Goal: Contribute content: Add original content to the website for others to see

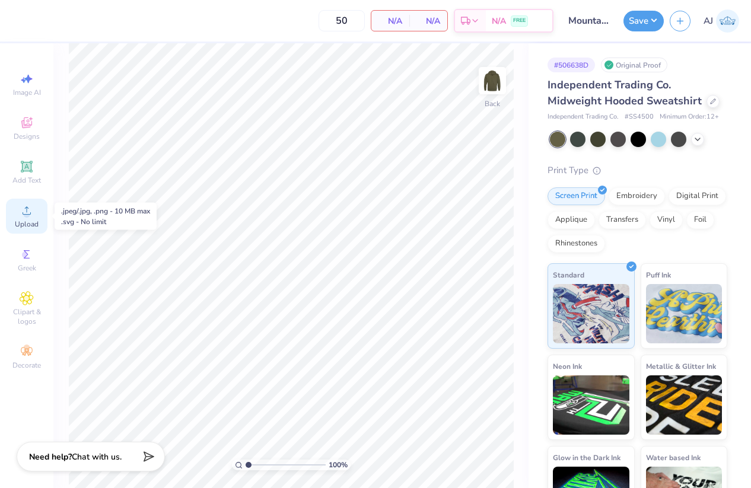
click at [24, 220] on span "Upload" at bounding box center [27, 224] width 24 height 9
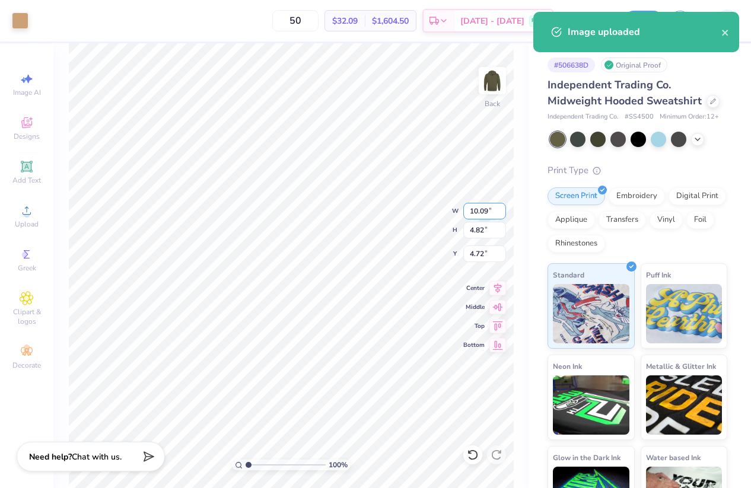
click at [481, 210] on input "10.09" at bounding box center [484, 211] width 43 height 17
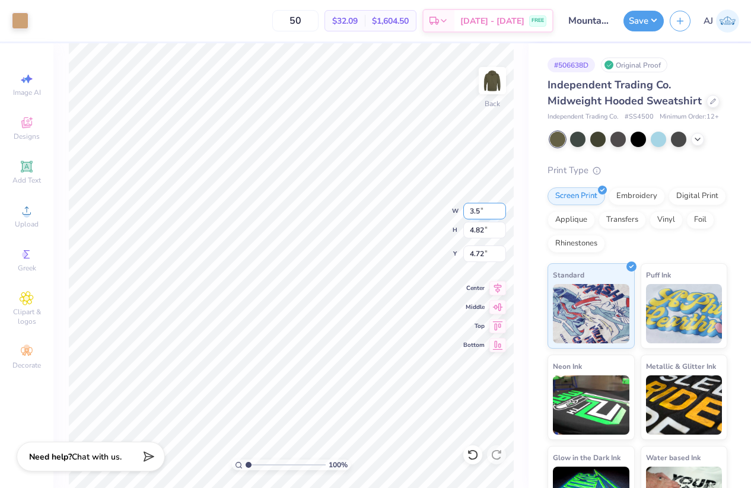
type input "3.50"
type input "1.67"
type input "3.00"
click at [489, 91] on img at bounding box center [492, 80] width 47 height 47
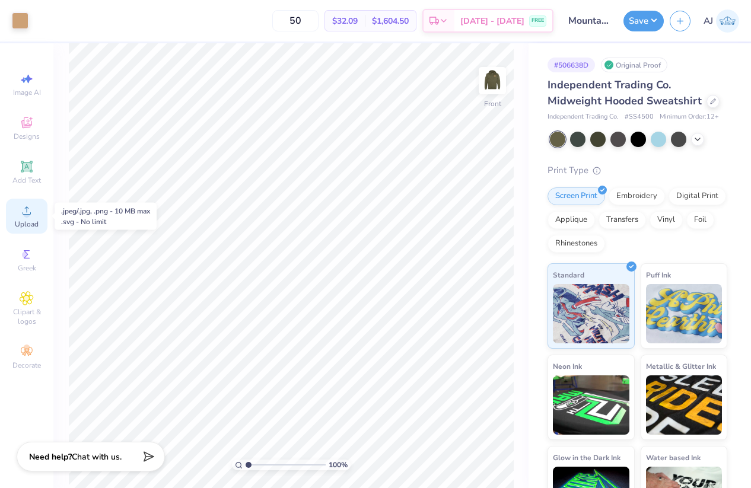
click at [29, 215] on circle at bounding box center [26, 214] width 7 height 7
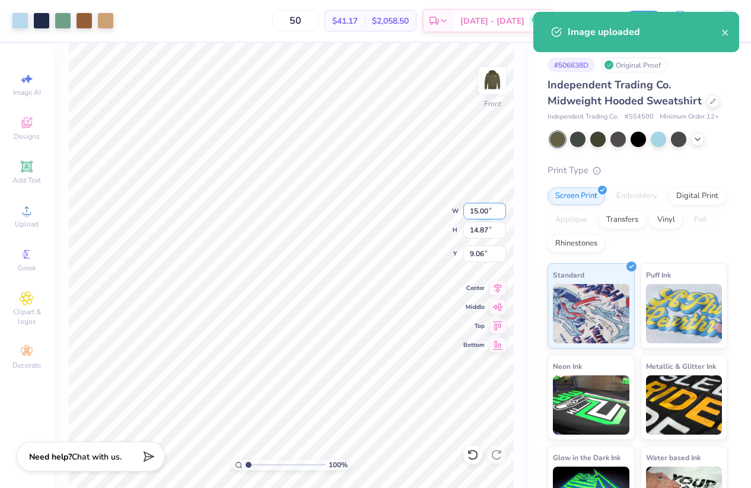
click at [481, 213] on input "15.00" at bounding box center [484, 211] width 43 height 17
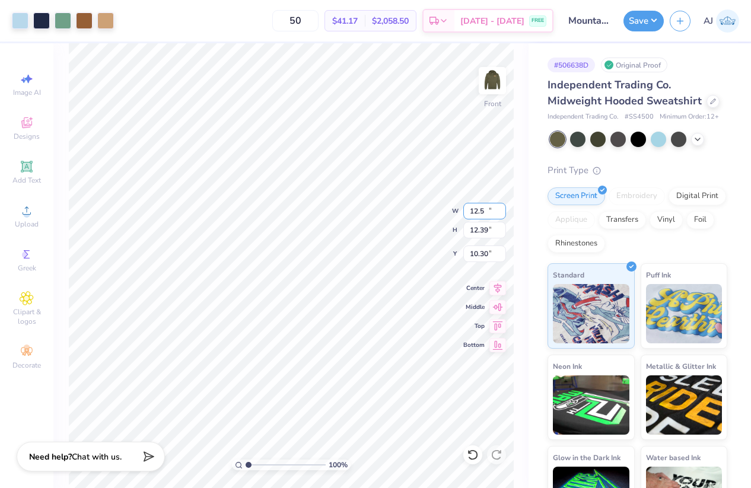
type input "12.50"
type input "12.39"
click at [478, 256] on input "10.30" at bounding box center [484, 254] width 43 height 17
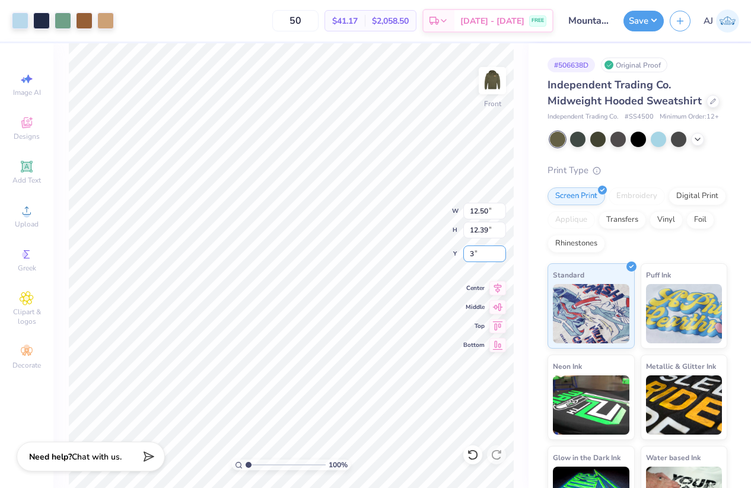
type input "6.00"
click at [478, 253] on input "6.00" at bounding box center [484, 254] width 43 height 17
click at [654, 17] on button "Save" at bounding box center [644, 19] width 40 height 21
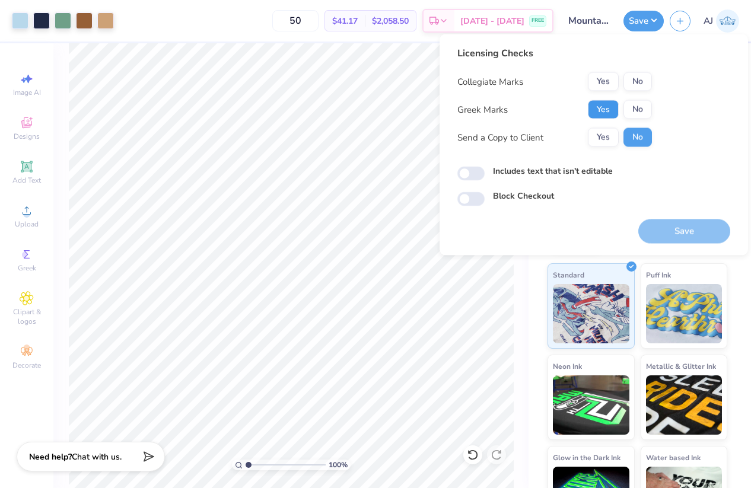
click at [609, 109] on button "Yes" at bounding box center [603, 109] width 31 height 19
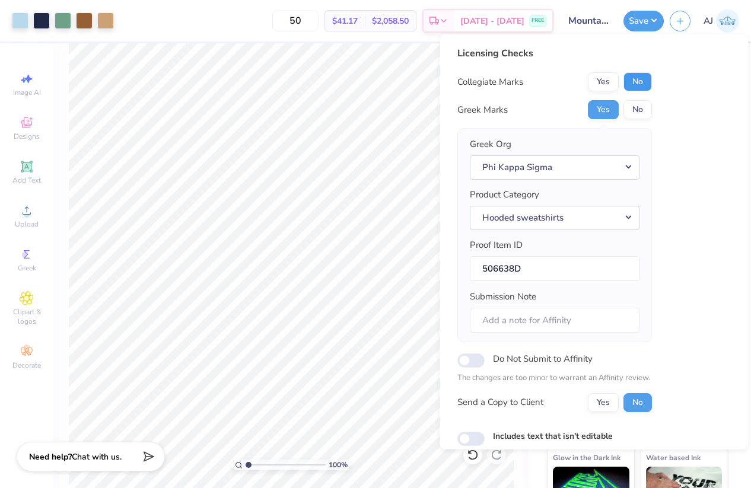
click at [633, 85] on button "No" at bounding box center [638, 81] width 28 height 19
click at [478, 437] on input "Includes text that isn't editable" at bounding box center [470, 438] width 27 height 14
checkbox input "true"
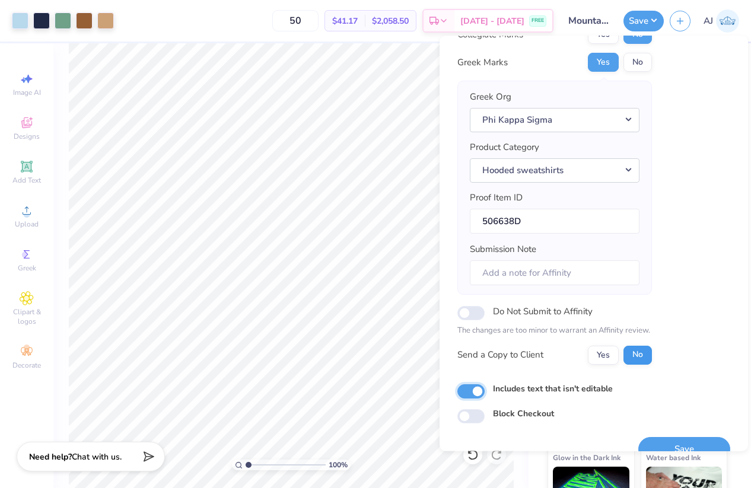
scroll to position [71, 0]
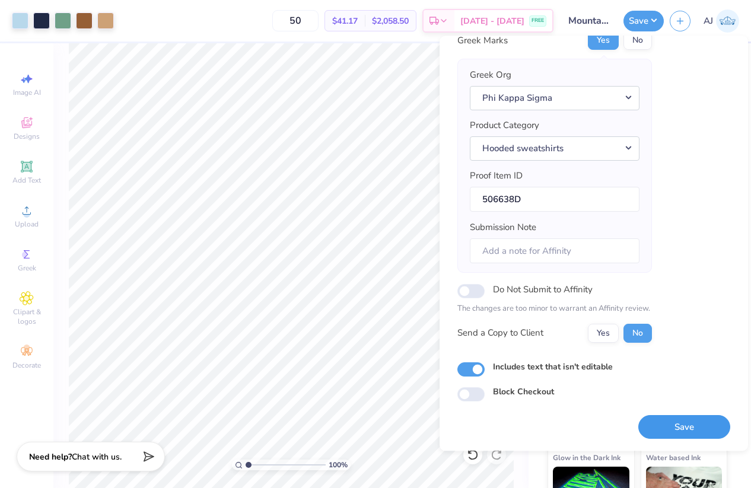
click at [674, 422] on button "Save" at bounding box center [684, 427] width 92 height 24
